Goal: Transaction & Acquisition: Purchase product/service

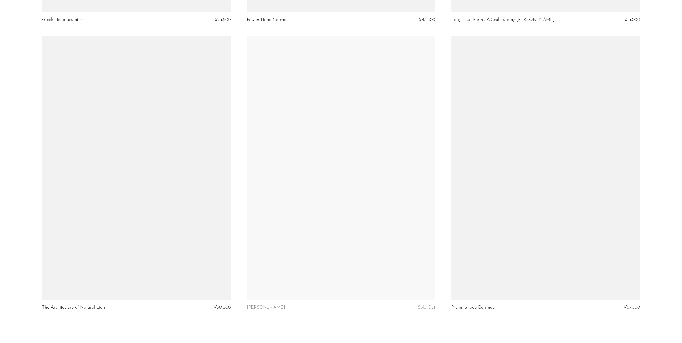
scroll to position [3283, 0]
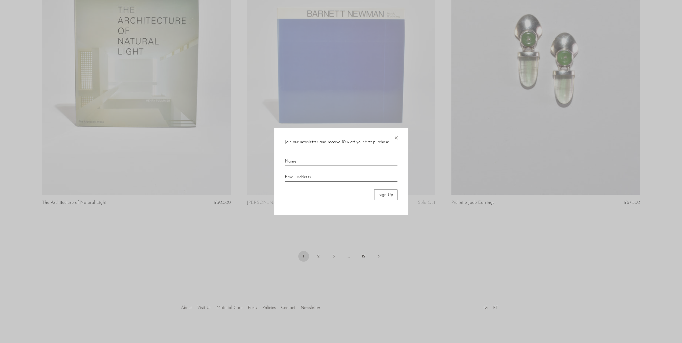
click at [394, 138] on span "×" at bounding box center [396, 136] width 5 height 17
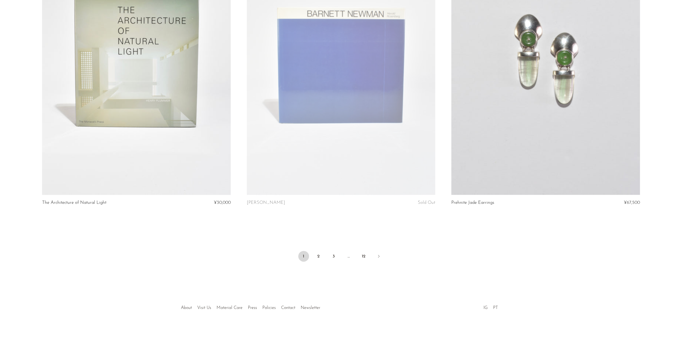
click at [476, 125] on link at bounding box center [545, 63] width 188 height 264
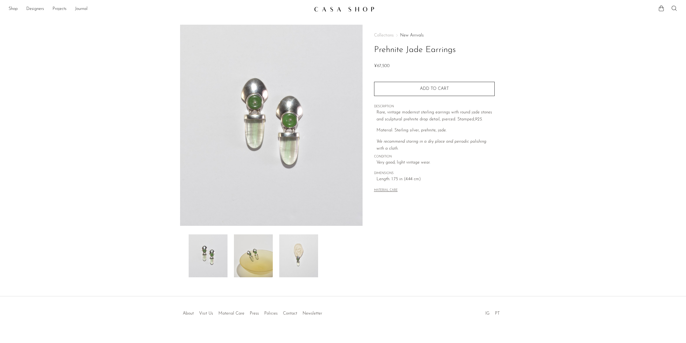
click at [417, 80] on div "Quantity 1 Add to cart" at bounding box center [434, 85] width 121 height 20
click at [422, 87] on span "Add to cart" at bounding box center [434, 89] width 29 height 4
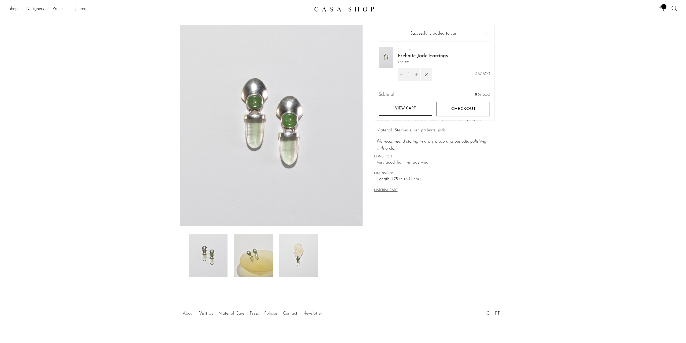
click at [466, 106] on span "Checkout" at bounding box center [463, 108] width 24 height 5
